Goal: Contribute content: Contribute content

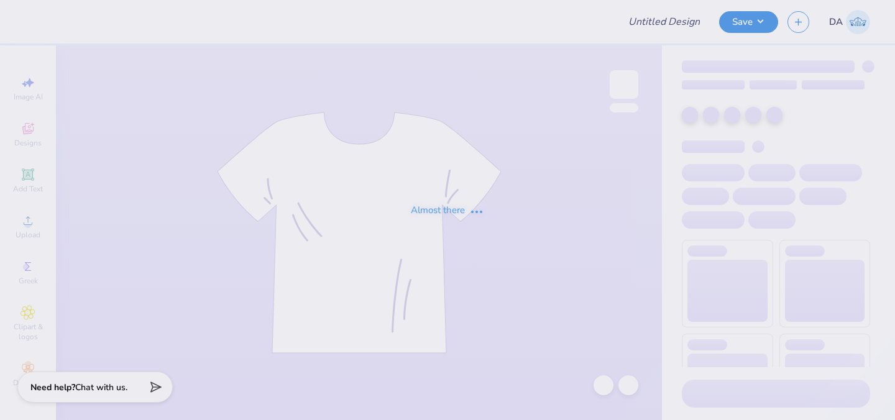
type input "FallRush25"
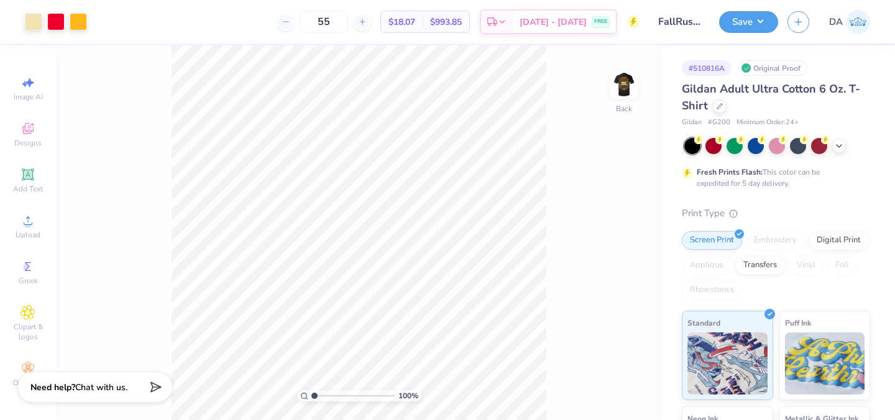
click at [34, 245] on div "Image AI Designs Add Text Upload Greek Clipart & logos Decorate" at bounding box center [27, 231] width 43 height 323
click at [33, 173] on icon at bounding box center [28, 174] width 15 height 15
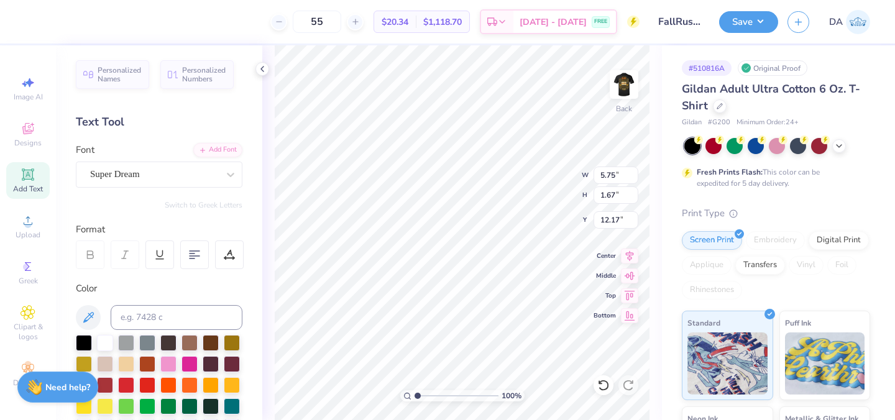
paste textarea "™"
type textarea "™"
click at [163, 172] on div "Super Dream" at bounding box center [154, 174] width 130 height 19
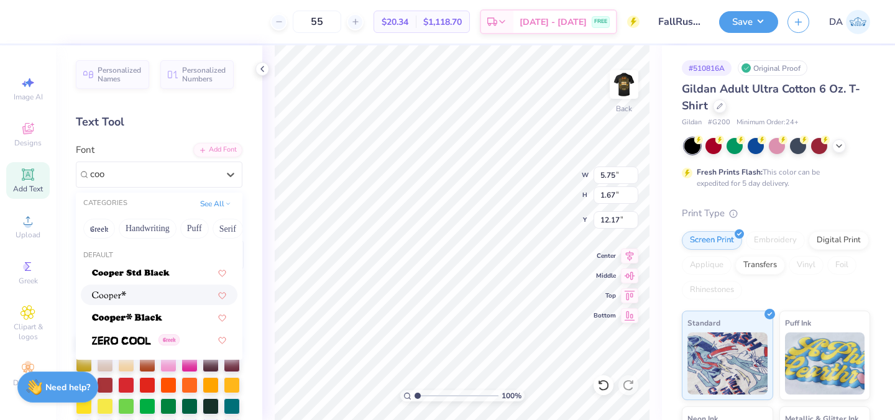
click at [124, 287] on div at bounding box center [159, 295] width 157 height 21
type input "coo"
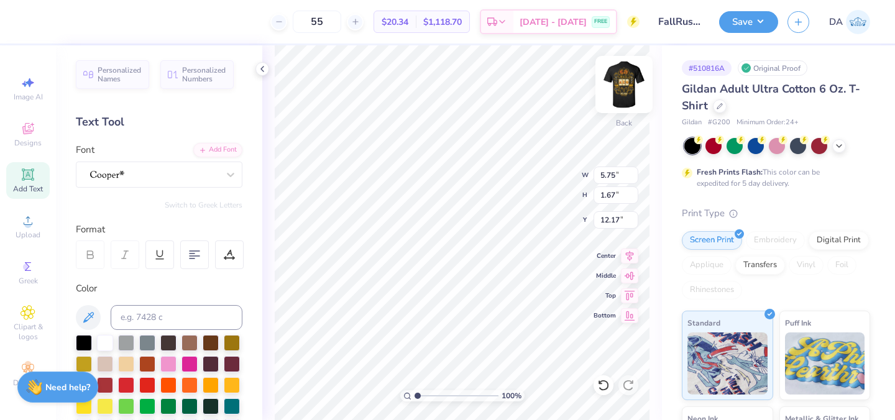
click at [626, 92] on img at bounding box center [624, 85] width 50 height 50
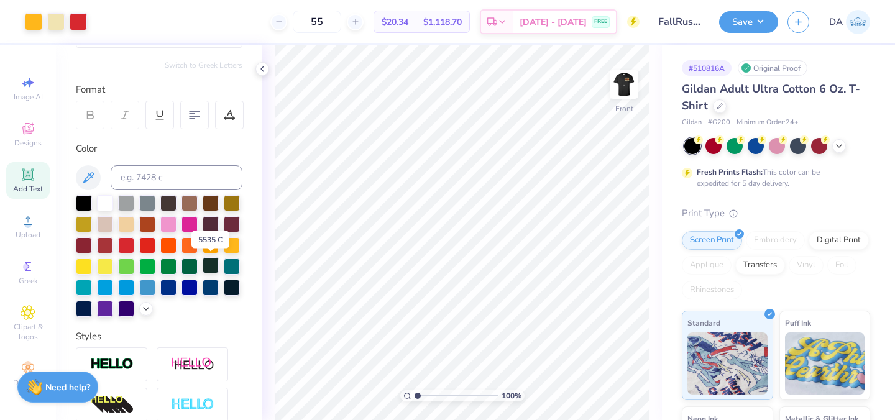
scroll to position [142, 0]
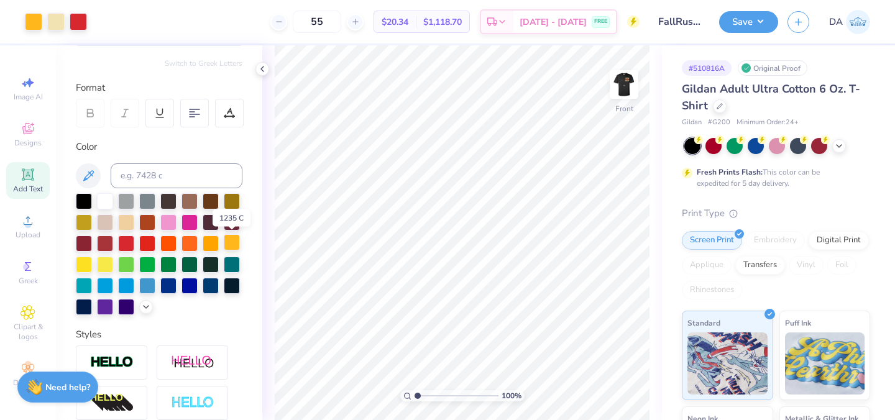
click at [236, 242] on div at bounding box center [232, 242] width 16 height 16
click at [615, 87] on img at bounding box center [624, 85] width 50 height 50
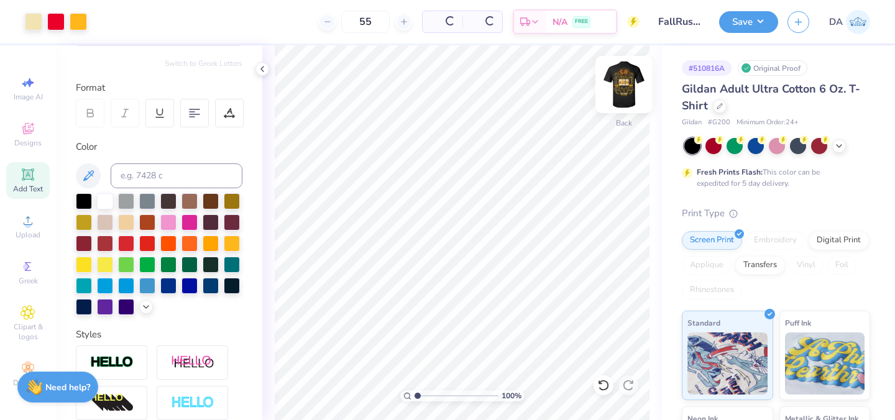
click at [616, 98] on img at bounding box center [624, 85] width 50 height 50
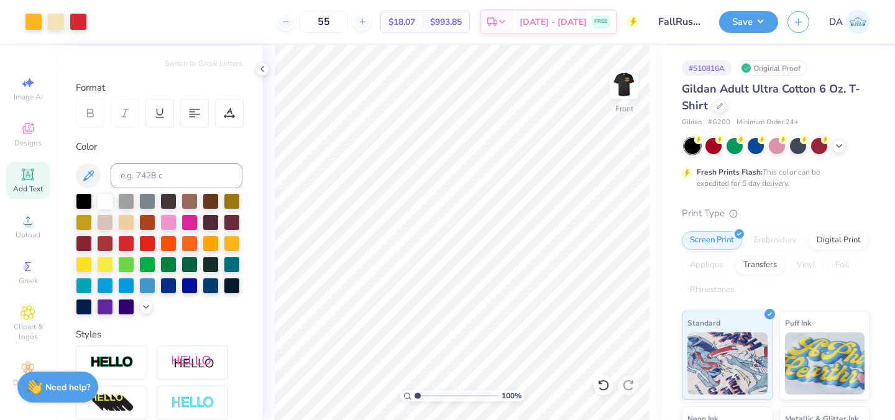
click at [24, 181] on icon at bounding box center [28, 174] width 15 height 15
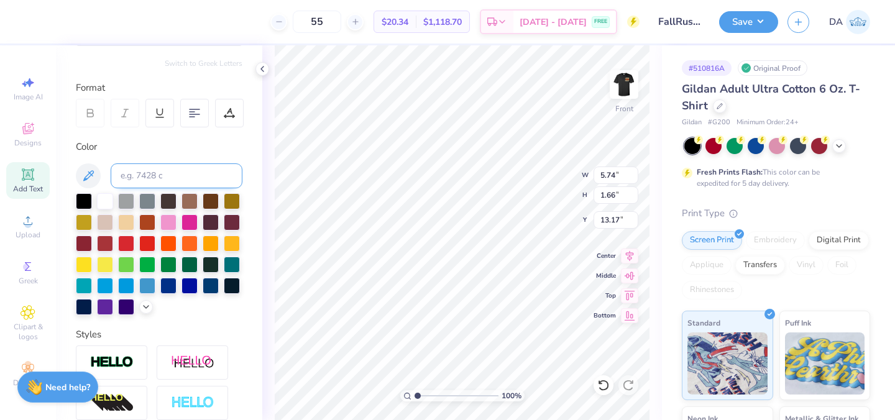
scroll to position [0, 0]
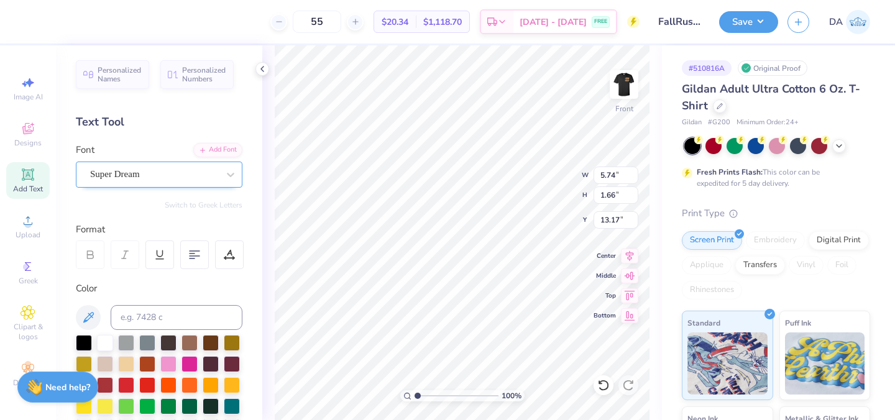
click at [155, 175] on div "Super Dream" at bounding box center [154, 174] width 130 height 19
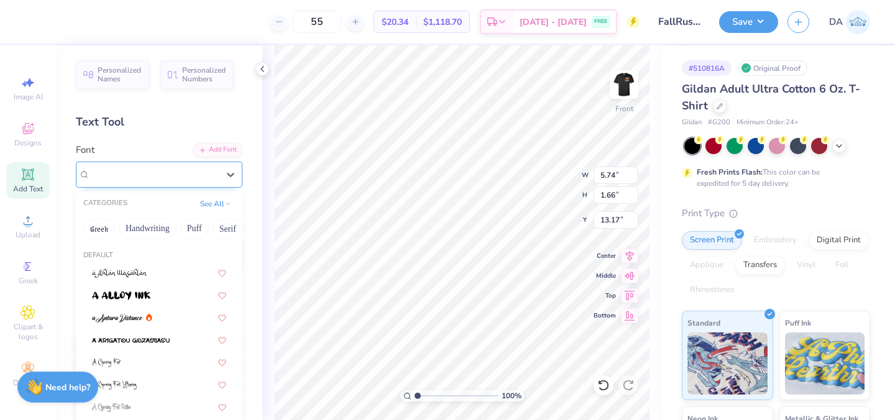
click at [155, 175] on div "Super Dream" at bounding box center [154, 174] width 128 height 14
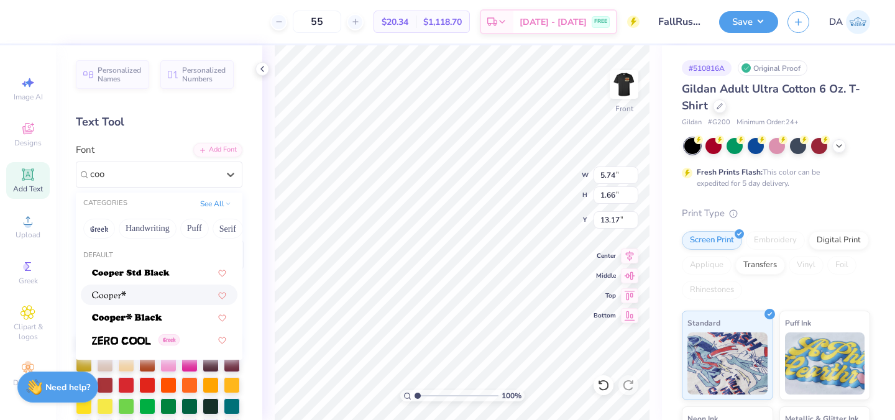
click at [130, 292] on div at bounding box center [159, 294] width 134 height 13
type input "coo"
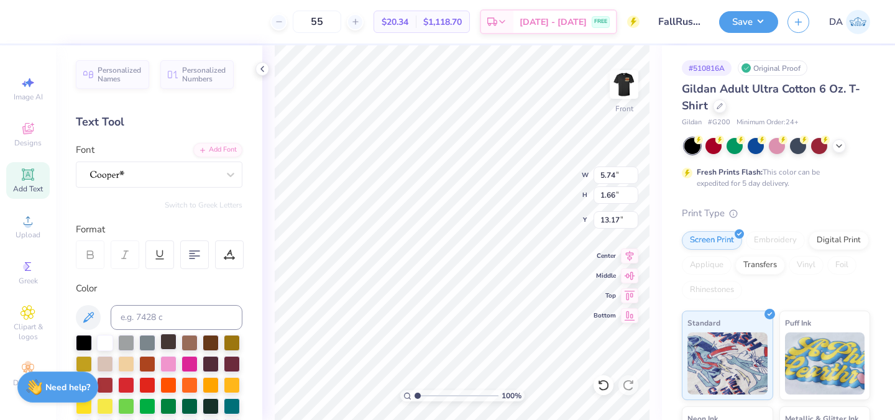
scroll to position [302, 0]
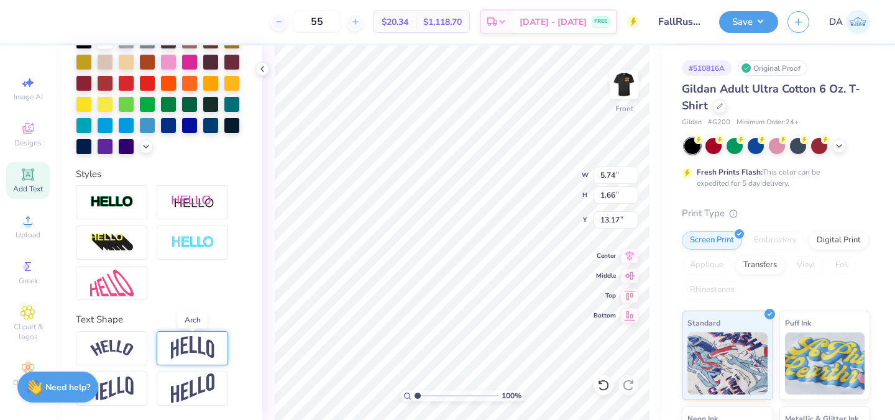
paste textarea "™"
type textarea "™"
type input "12.51"
type input "18.00"
type input "3.00"
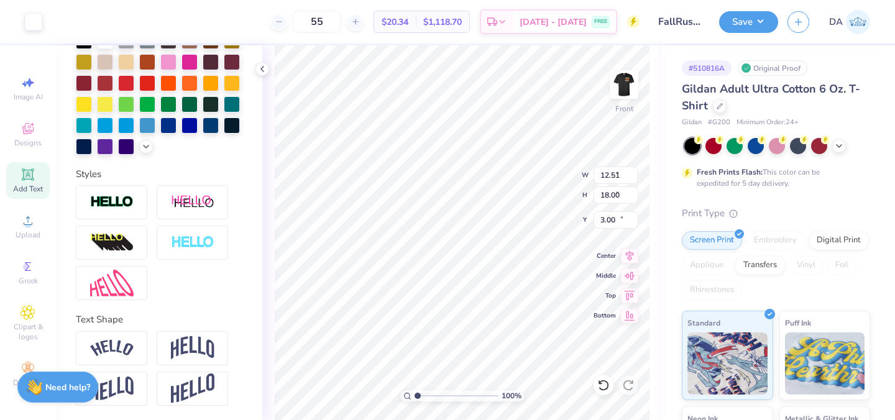
type input "1.85"
type input "1.00"
type input "21.29"
click at [232, 83] on div at bounding box center [232, 82] width 16 height 16
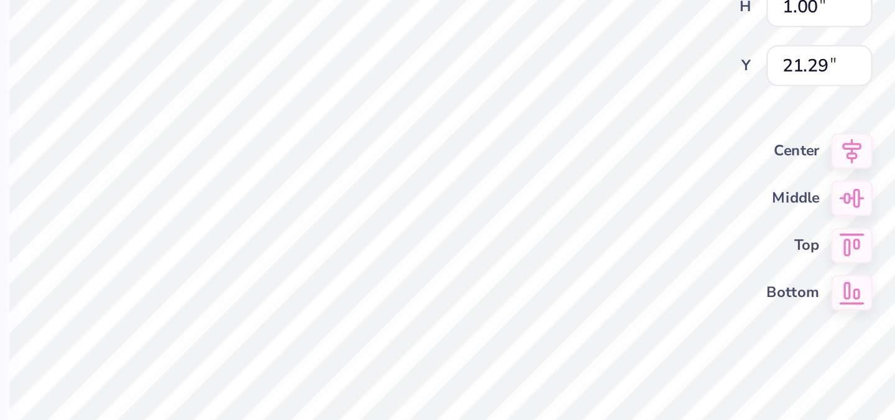
type input "0.45"
type input "0.24"
type input "22.04"
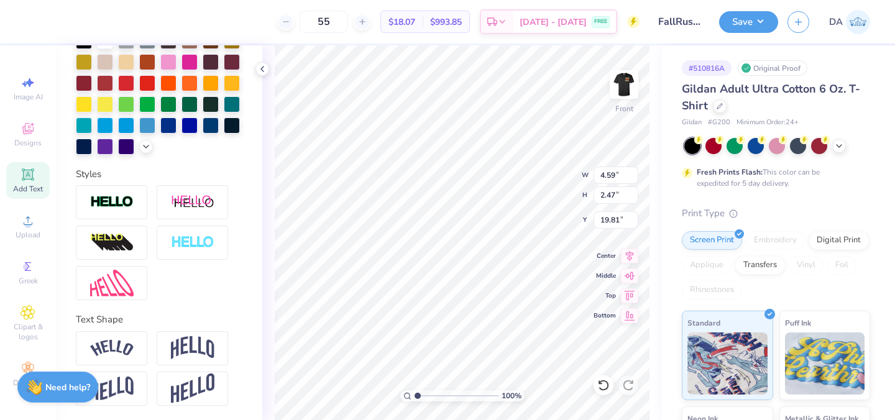
type input "4.59"
type input "2.47"
type input "19.81"
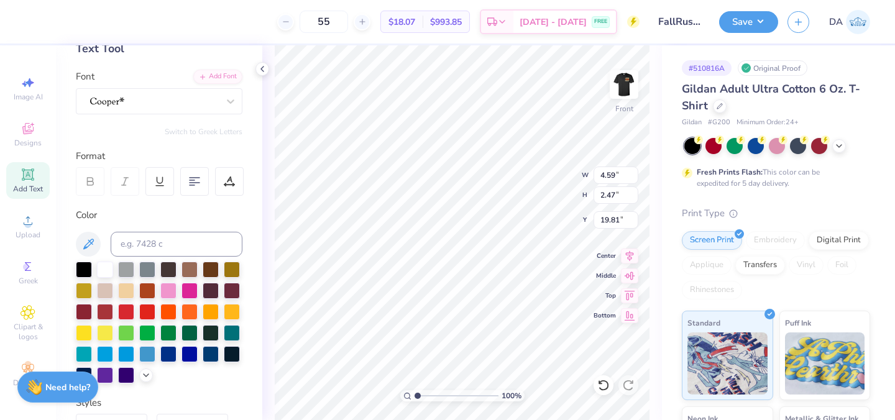
scroll to position [71, 0]
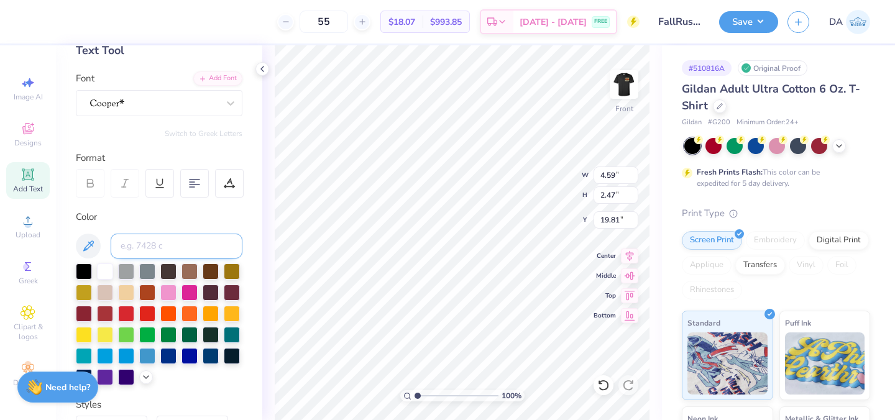
click at [149, 238] on input at bounding box center [177, 246] width 132 height 25
type input "1235"
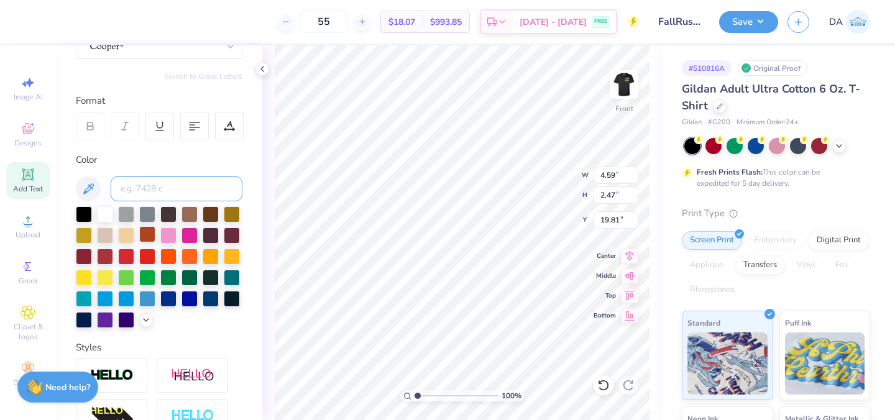
scroll to position [134, 0]
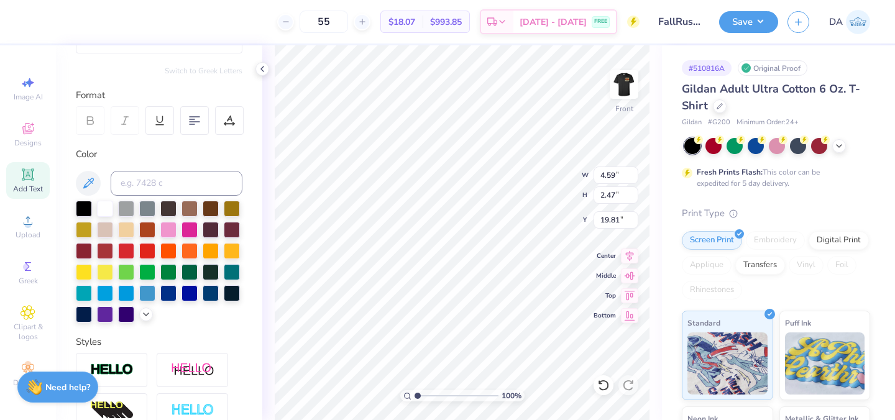
type input "1.12"
type input "0.60"
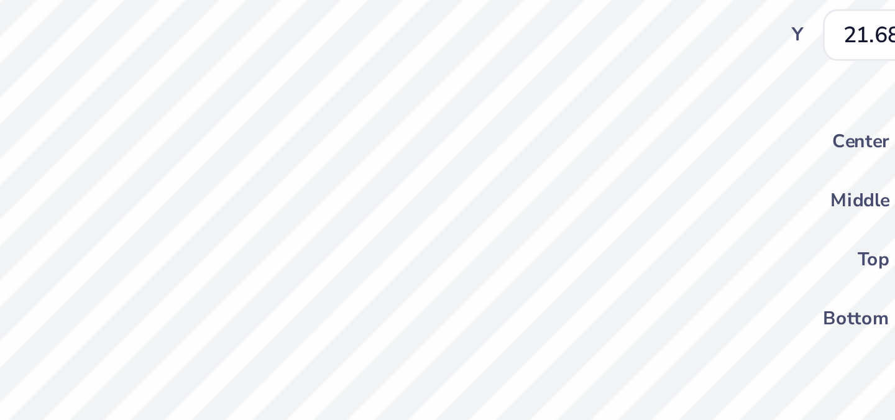
type input "19.96"
type input "0.50"
type input "0.27"
type input "20.30"
type input "12.51"
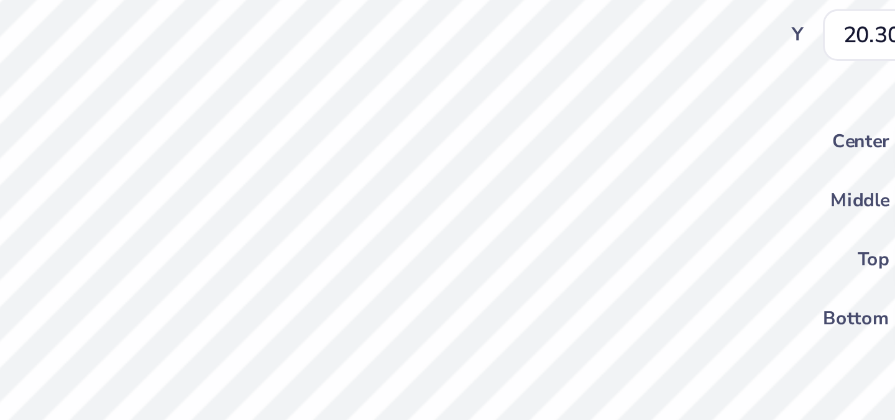
type input "18.00"
type input "3.00"
type input "0.50"
type input "0.27"
type input "20.36"
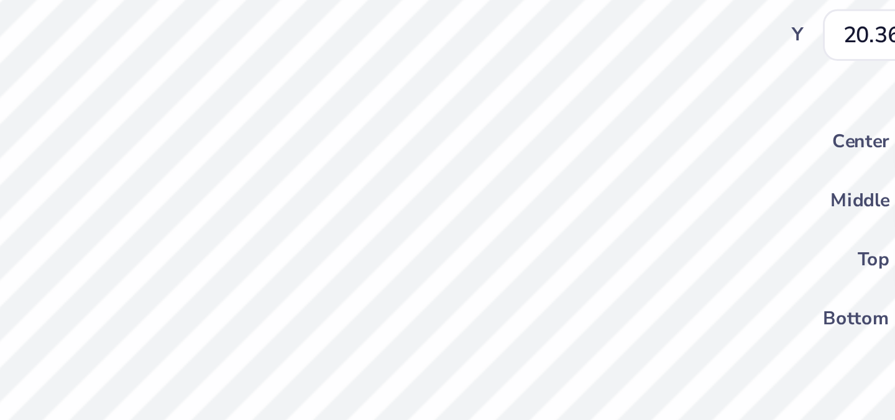
type input "0.28"
type input "0.15"
type input "20.48"
type input "12.51"
type input "18.00"
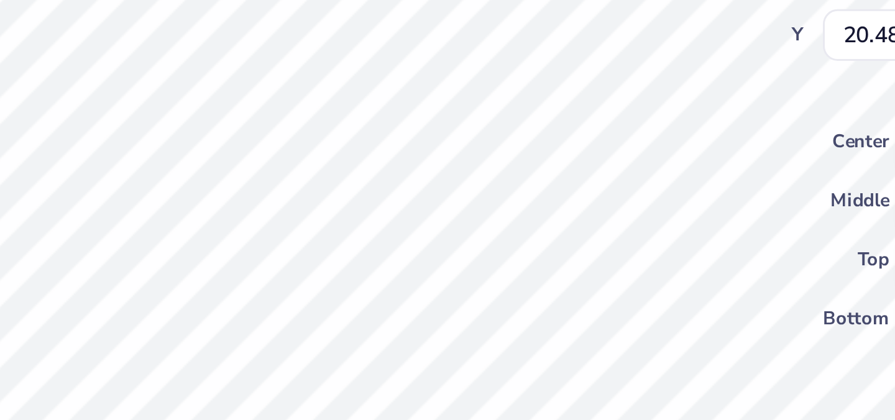
type input "3.00"
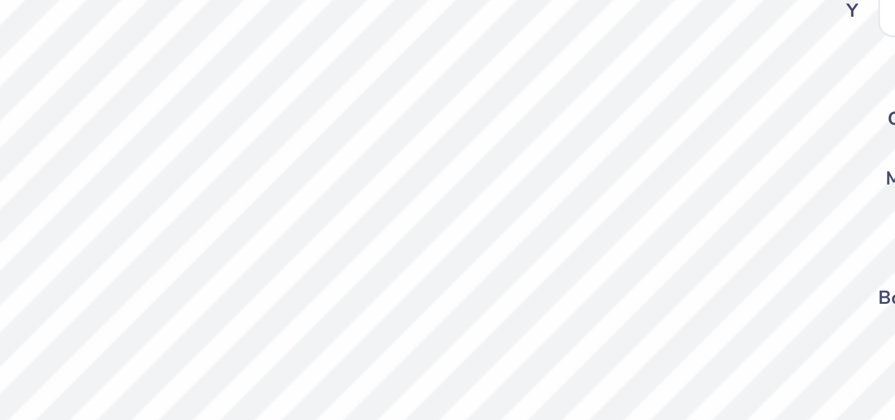
type input "0.27"
type input "20.49"
type input "12.51"
type input "18.00"
type input "3.00"
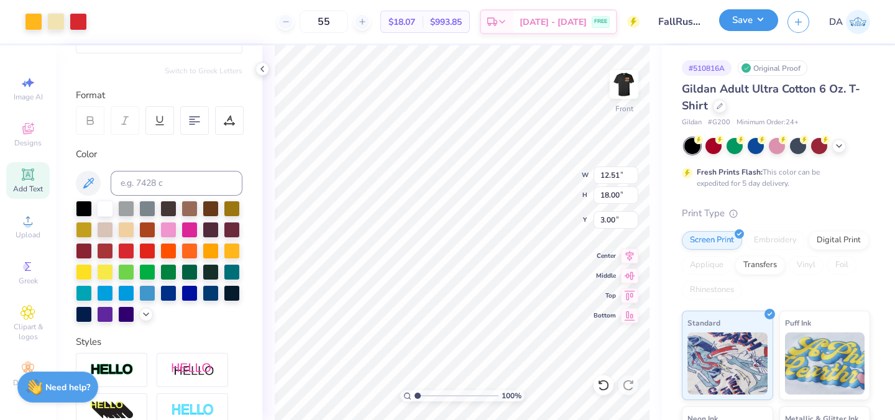
click at [748, 20] on button "Save" at bounding box center [748, 20] width 59 height 22
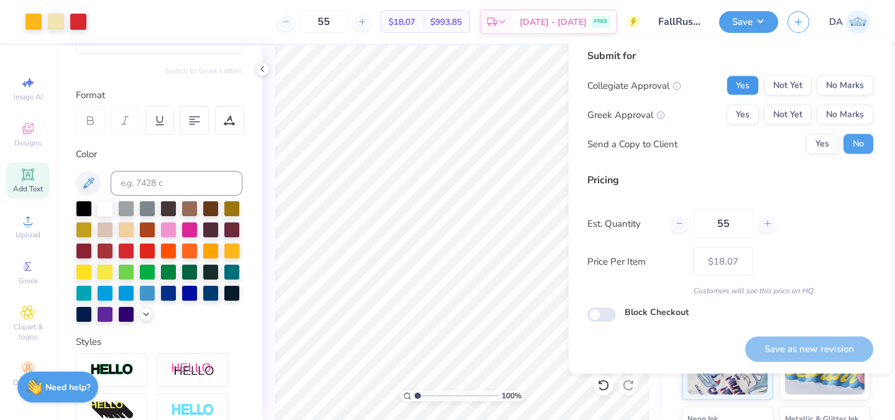
click at [744, 83] on button "Yes" at bounding box center [742, 86] width 32 height 20
click at [745, 117] on button "Yes" at bounding box center [742, 115] width 32 height 20
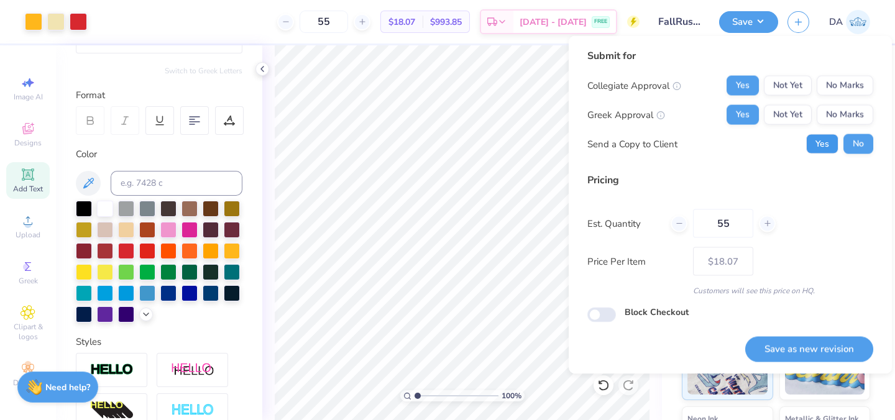
click at [818, 142] on button "Yes" at bounding box center [822, 144] width 32 height 20
click at [820, 352] on button "Save as new revision" at bounding box center [809, 348] width 128 height 25
type input "– –"
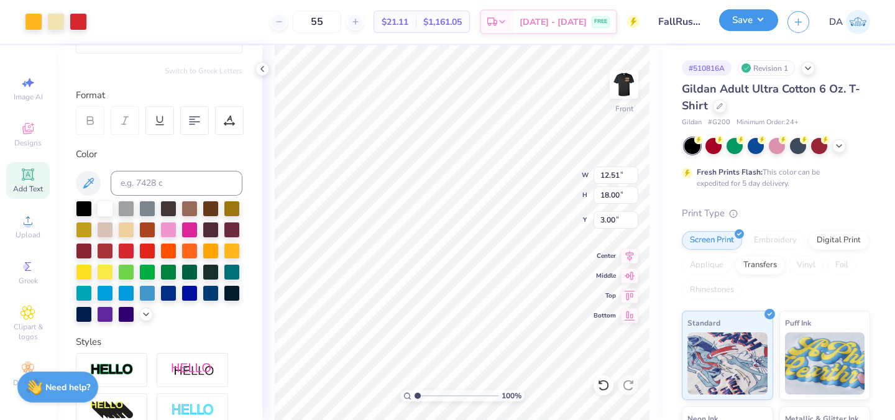
click at [741, 17] on button "Save" at bounding box center [748, 20] width 59 height 22
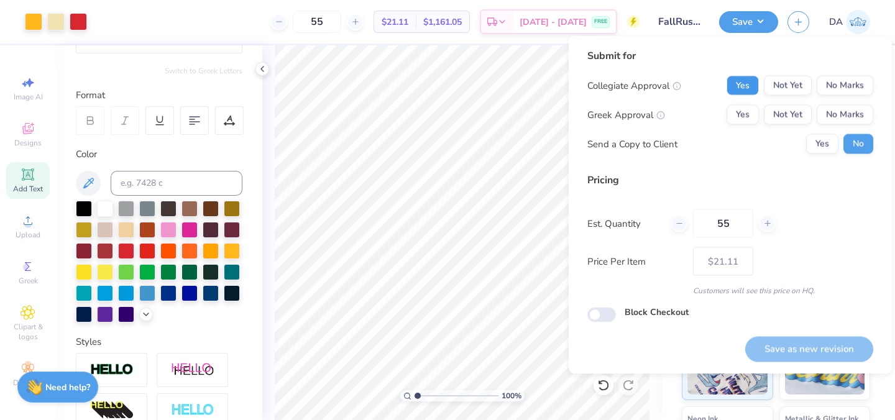
click at [742, 77] on button "Yes" at bounding box center [742, 86] width 32 height 20
click at [743, 114] on button "Yes" at bounding box center [742, 115] width 32 height 20
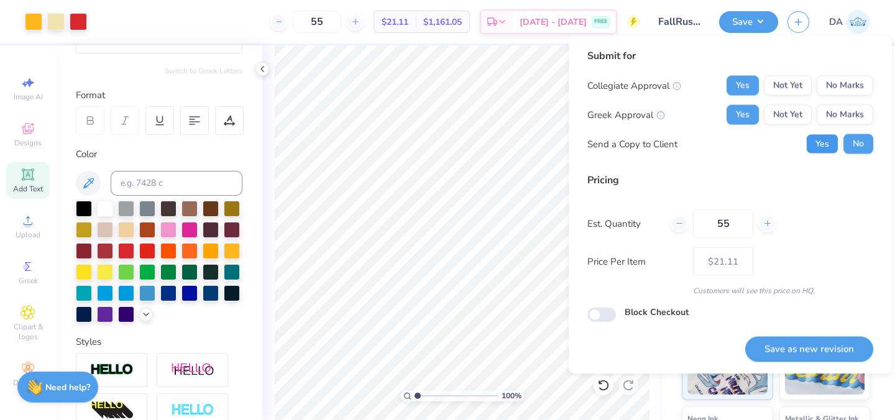
click at [808, 146] on button "Yes" at bounding box center [822, 144] width 32 height 20
click at [805, 343] on button "Save as new revision" at bounding box center [809, 348] width 128 height 25
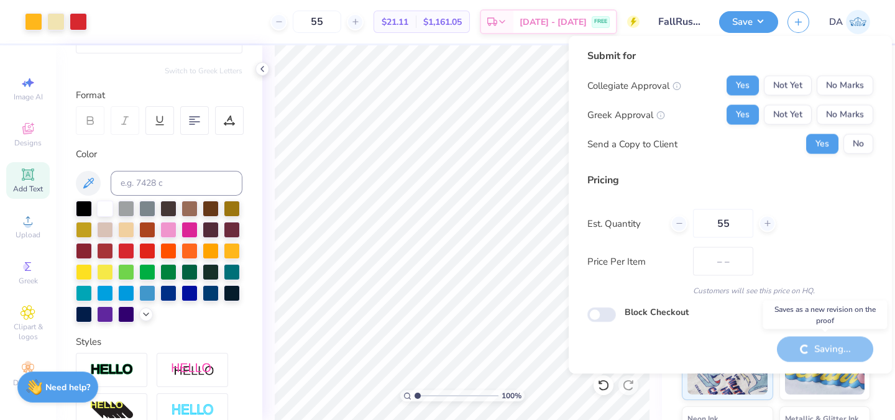
type input "$21.11"
